Goal: Task Accomplishment & Management: Use online tool/utility

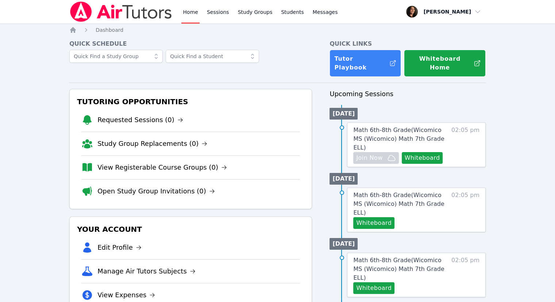
click at [192, 14] on link "Home" at bounding box center [190, 11] width 18 height 23
click at [378, 132] on span "Math 6th-8th Grade ( Wicomico MS (Wicomico) Math 7th Grade ELL )" at bounding box center [398, 138] width 91 height 24
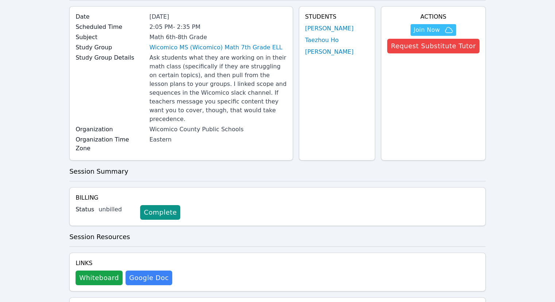
scroll to position [37, 0]
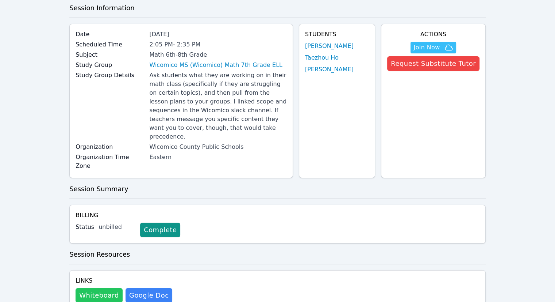
click at [80, 288] on button "Whiteboard" at bounding box center [99, 295] width 47 height 15
click at [428, 46] on span "Join Now" at bounding box center [427, 47] width 26 height 9
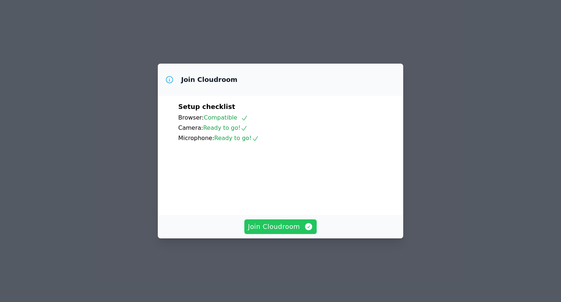
click at [286, 231] on span "Join Cloudroom" at bounding box center [280, 226] width 65 height 10
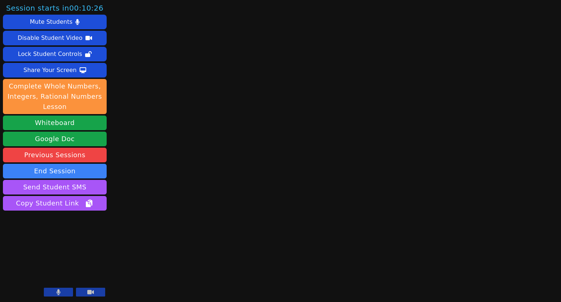
click at [61, 289] on button at bounding box center [58, 291] width 29 height 9
click at [93, 289] on icon at bounding box center [90, 292] width 7 height 6
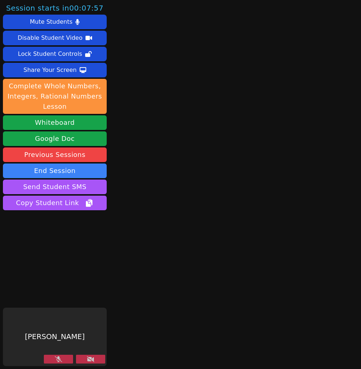
click at [194, 87] on main at bounding box center [235, 184] width 84 height 369
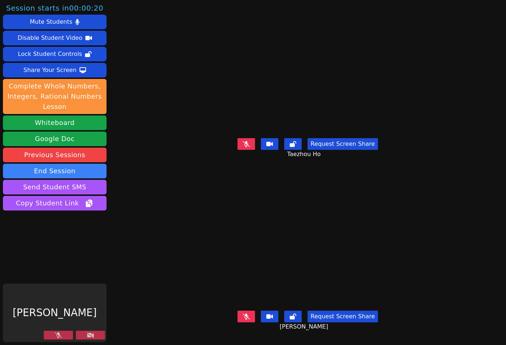
click at [64, 301] on button at bounding box center [58, 334] width 29 height 9
drag, startPoint x: 88, startPoint y: 335, endPoint x: 203, endPoint y: 328, distance: 115.5
click at [88, 301] on icon at bounding box center [90, 335] width 7 height 6
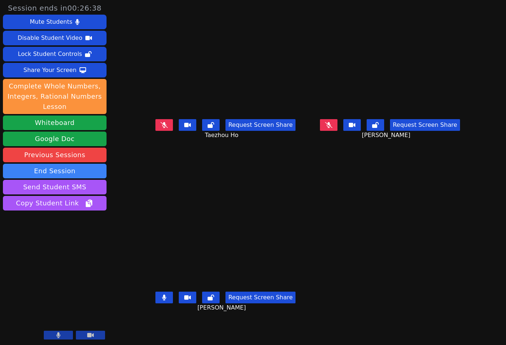
click at [162, 300] on icon at bounding box center [164, 297] width 4 height 6
click at [333, 128] on icon at bounding box center [328, 125] width 7 height 6
click at [156, 301] on button at bounding box center [165, 297] width 18 height 12
click at [161, 128] on icon at bounding box center [164, 125] width 7 height 6
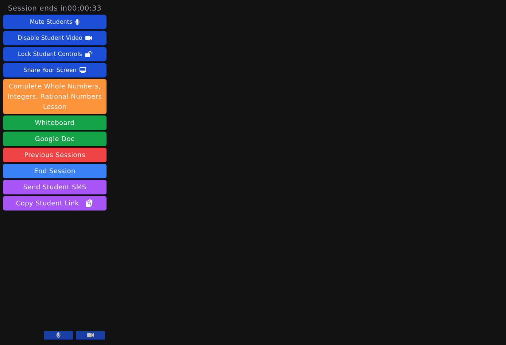
drag, startPoint x: 86, startPoint y: 334, endPoint x: 79, endPoint y: 334, distance: 6.9
click at [86, 301] on button at bounding box center [90, 334] width 29 height 9
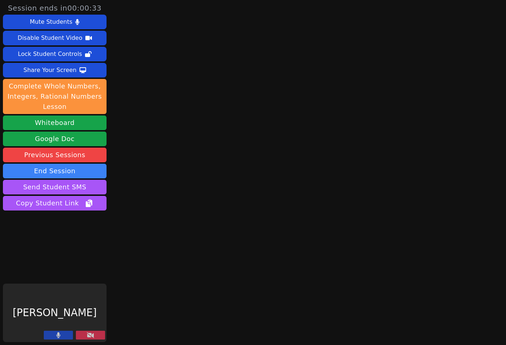
drag, startPoint x: 53, startPoint y: 336, endPoint x: 63, endPoint y: 330, distance: 12.1
click at [53, 301] on button at bounding box center [58, 334] width 29 height 9
click at [62, 171] on button "End Session" at bounding box center [55, 171] width 104 height 15
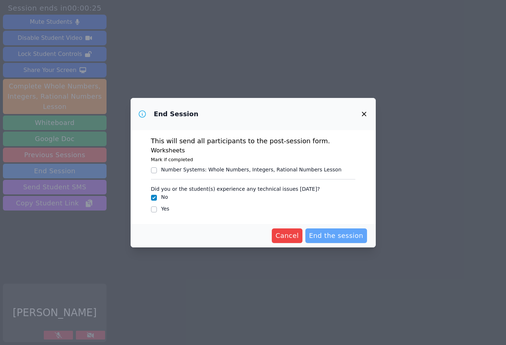
click at [338, 234] on span "End the session" at bounding box center [336, 235] width 54 height 10
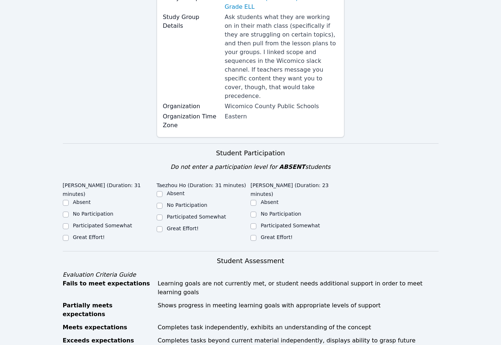
scroll to position [146, 0]
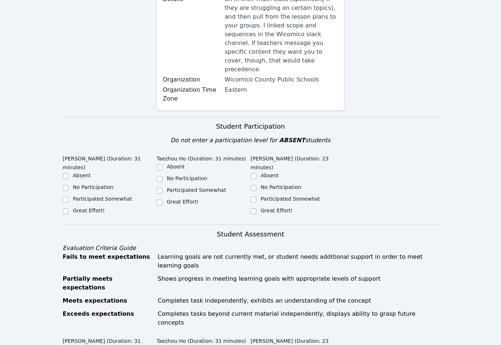
click at [77, 207] on label "Great Effort!" at bounding box center [89, 210] width 32 height 6
click at [69, 208] on input "Great Effort!" at bounding box center [66, 211] width 6 height 6
checkbox input "true"
click at [174, 187] on ul "Absent No Participation Participated Somewhat Great Effort!" at bounding box center [204, 185] width 94 height 44
click at [174, 199] on label "Great Effort!" at bounding box center [183, 202] width 32 height 6
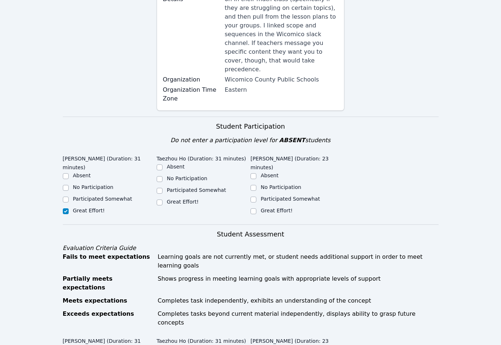
click at [162, 199] on input "Great Effort!" at bounding box center [160, 202] width 6 height 6
checkbox input "true"
click at [284, 207] on label "Great Effort!" at bounding box center [277, 210] width 32 height 6
click at [256, 208] on input "Great Effort!" at bounding box center [253, 211] width 6 height 6
checkbox input "true"
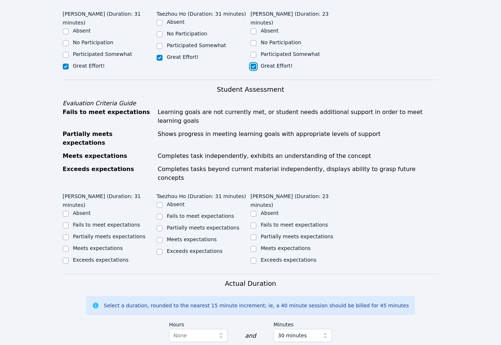
scroll to position [292, 0]
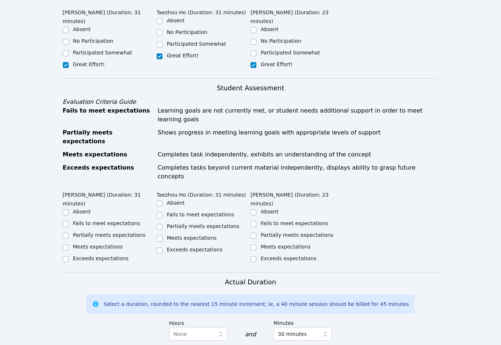
drag, startPoint x: 88, startPoint y: 201, endPoint x: 143, endPoint y: 200, distance: 55.1
click at [89, 243] on label "Meets expectations" at bounding box center [98, 246] width 50 height 6
click at [197, 235] on label "Meets expectations" at bounding box center [192, 238] width 50 height 6
click at [162, 235] on input "Meets expectations" at bounding box center [160, 238] width 6 height 6
checkbox input "true"
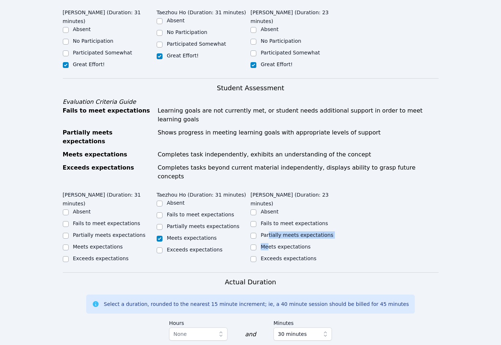
click at [268, 208] on ul "Absent Fails to meet expectations Partially meets expectations Meets expectatio…" at bounding box center [297, 235] width 94 height 55
click at [268, 243] on label "Meets expectations" at bounding box center [286, 246] width 50 height 6
click at [256, 244] on input "Meets expectations" at bounding box center [253, 247] width 6 height 6
checkbox input "true"
click at [98, 243] on label "Meets expectations" at bounding box center [98, 246] width 50 height 6
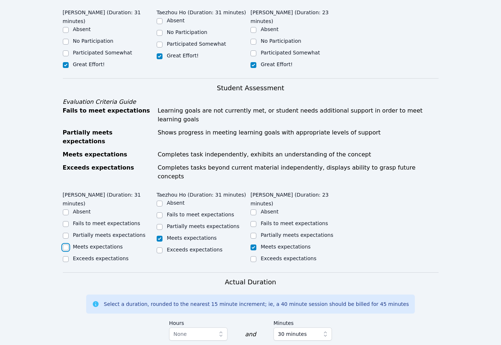
click at [69, 244] on input "Meets expectations" at bounding box center [66, 247] width 6 height 6
checkbox input "true"
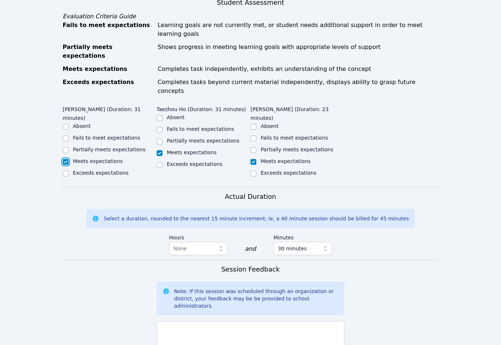
scroll to position [402, 0]
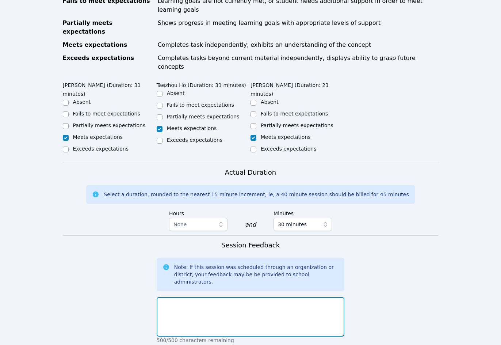
click at [226, 297] on textarea at bounding box center [251, 316] width 188 height 39
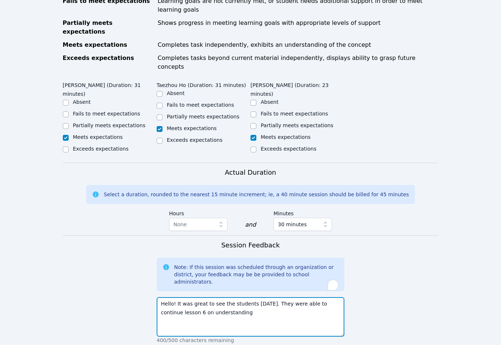
click at [225, 297] on textarea "Hello! It was great to see the students today. They were able to continue lesso…" at bounding box center [251, 316] width 188 height 39
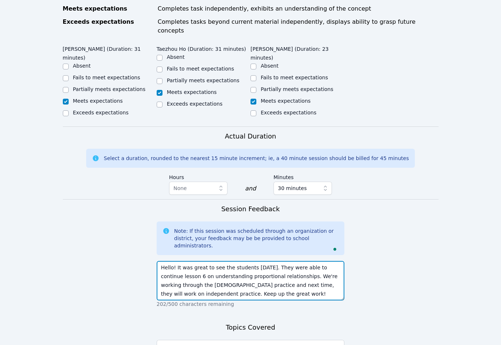
scroll to position [497, 0]
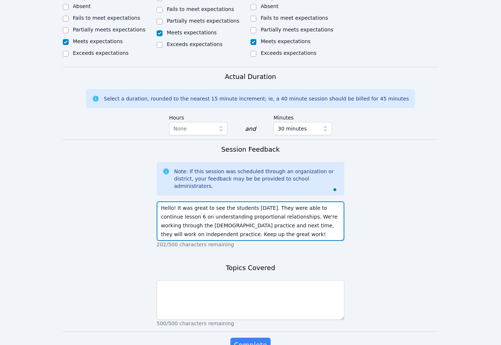
type textarea "Hello! It was great to see the students [DATE]. They were able to continue less…"
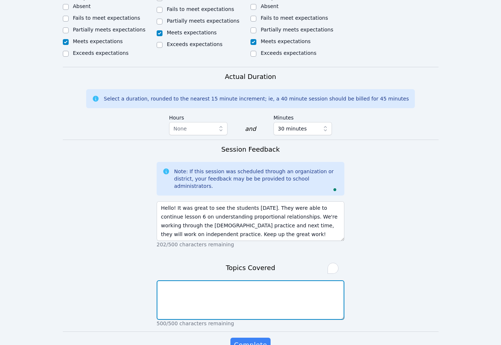
click at [277, 280] on textarea "To enrich screen reader interactions, please activate Accessibility in Grammarl…" at bounding box center [251, 299] width 188 height 39
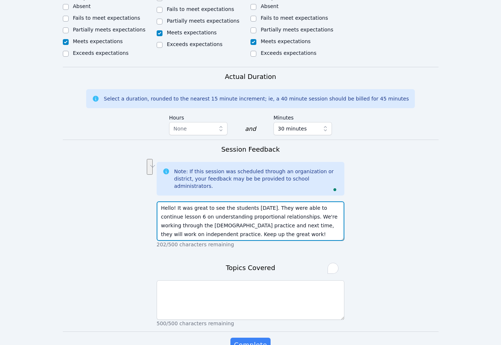
drag, startPoint x: 324, startPoint y: 166, endPoint x: 265, endPoint y: 177, distance: 60.2
click at [265, 201] on textarea "Hello! It was great to see the students [DATE]. They were able to continue less…" at bounding box center [251, 220] width 188 height 39
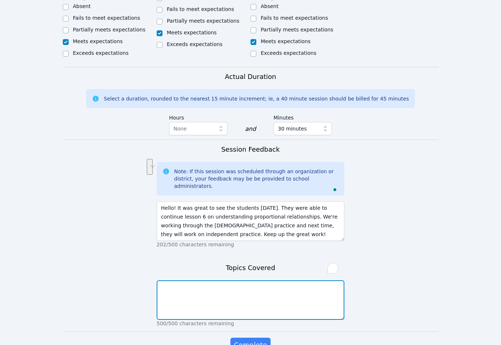
click at [207, 280] on textarea "To enrich screen reader interactions, please activate Accessibility in Grammarl…" at bounding box center [251, 299] width 188 height 39
paste textarea "lesson 6 on understanding proportional relationships"
type textarea "lesson 6 on understanding proportional relationships"
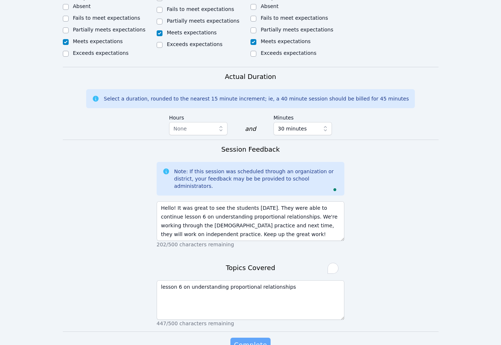
click at [246, 301] on span "Complete" at bounding box center [250, 344] width 33 height 10
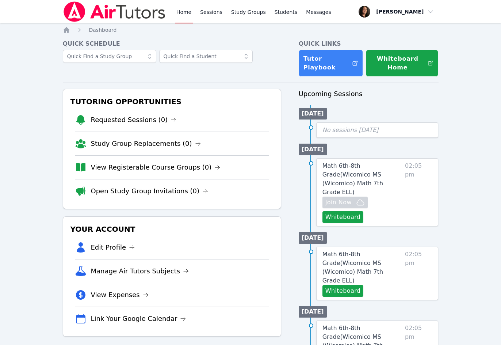
click at [182, 15] on link "Home" at bounding box center [184, 11] width 18 height 23
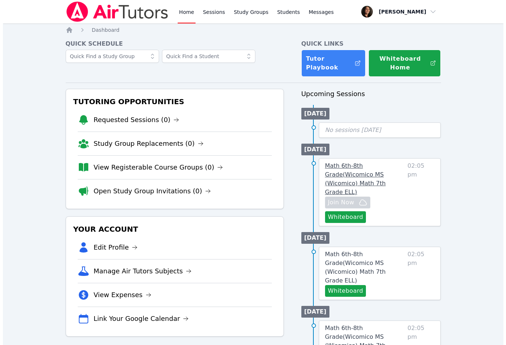
scroll to position [37, 0]
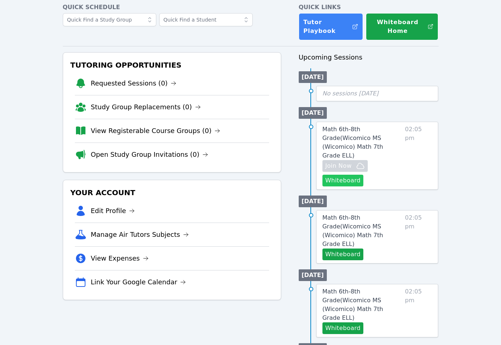
click at [333, 174] on button "Whiteboard" at bounding box center [342, 180] width 41 height 12
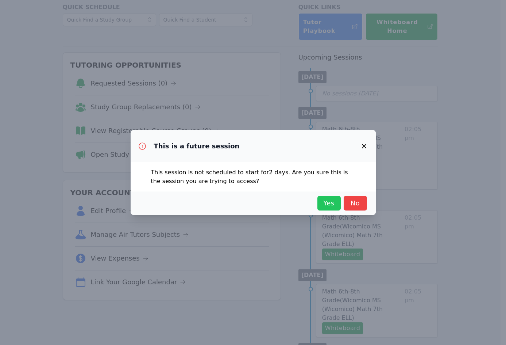
click at [327, 199] on span "Yes" at bounding box center [329, 203] width 16 height 10
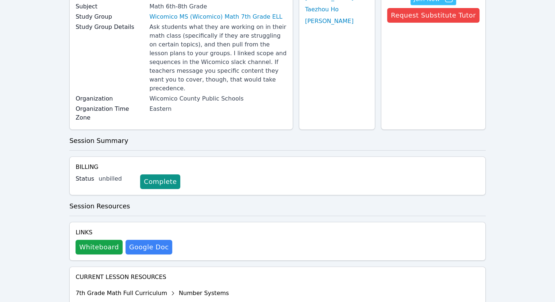
scroll to position [110, 0]
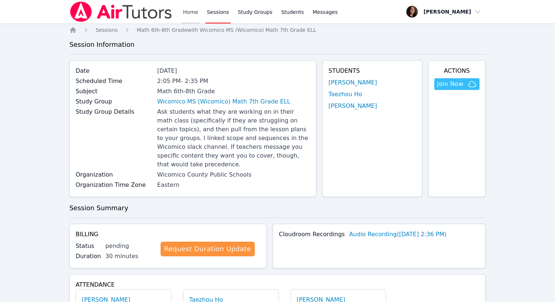
click at [192, 15] on link "Home" at bounding box center [190, 11] width 18 height 23
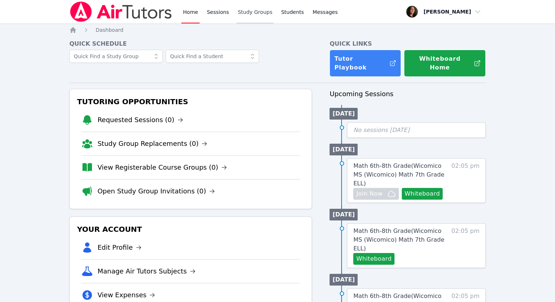
click at [247, 14] on link "Study Groups" at bounding box center [256, 11] width 38 height 23
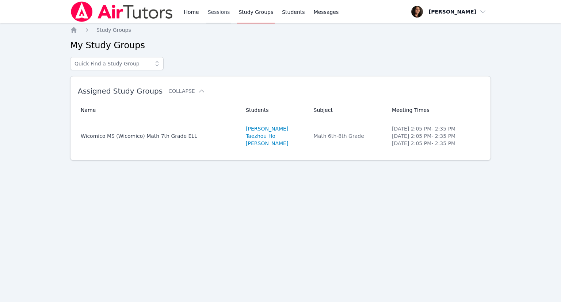
click at [218, 13] on link "Sessions" at bounding box center [218, 11] width 25 height 23
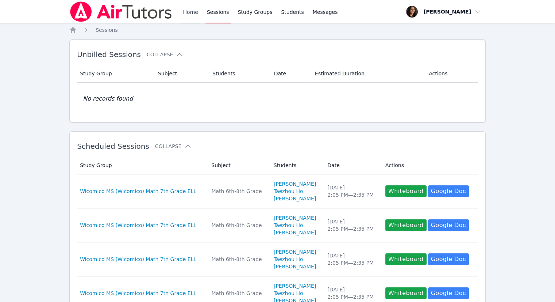
click at [195, 16] on link "Home" at bounding box center [190, 11] width 18 height 23
